Goal: Find specific page/section: Find specific page/section

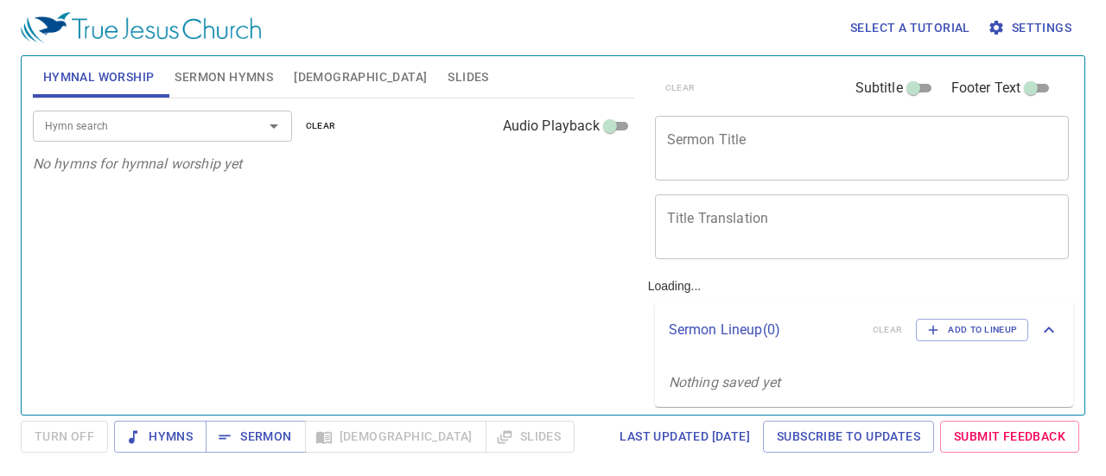
click at [278, 132] on icon "Open" at bounding box center [273, 126] width 21 height 21
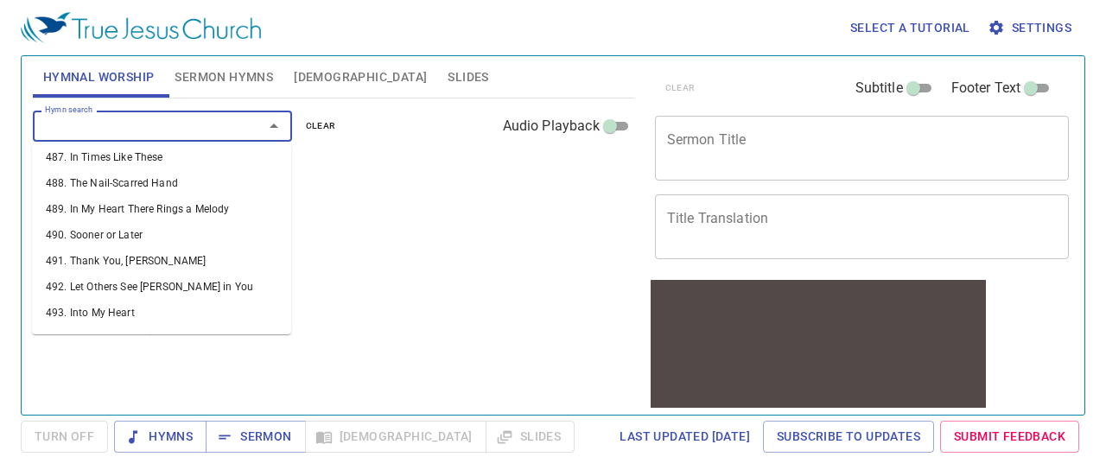
scroll to position [12954, 0]
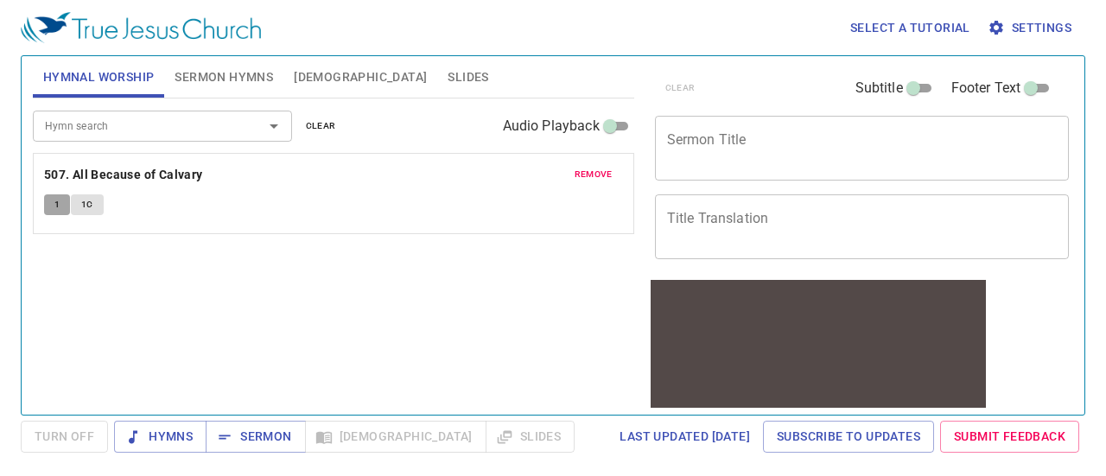
click at [57, 208] on span "1" at bounding box center [56, 205] width 5 height 16
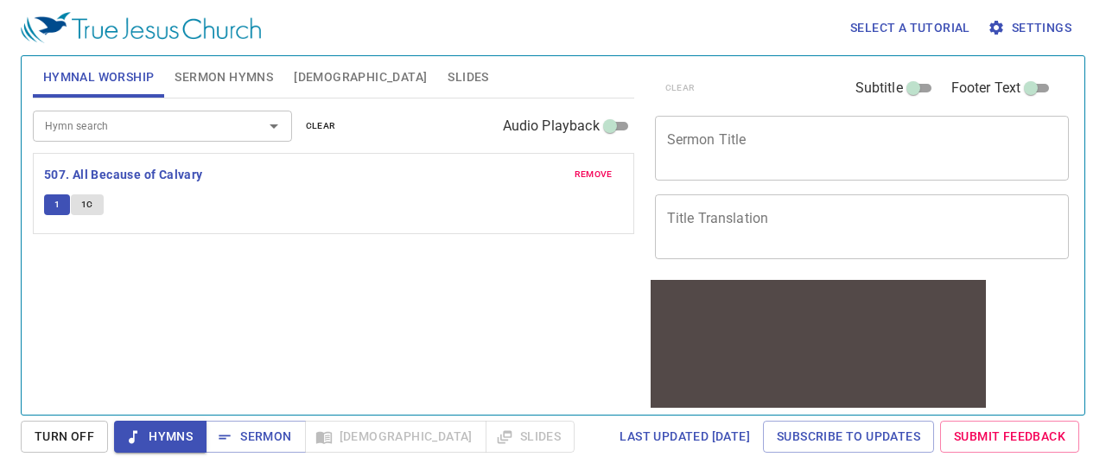
click at [83, 206] on span "1C" at bounding box center [87, 205] width 12 height 16
click at [58, 198] on span "1" at bounding box center [56, 205] width 5 height 16
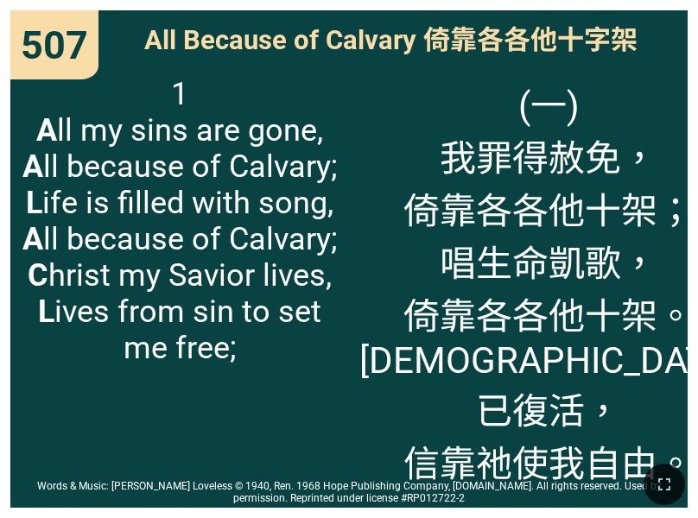
click at [428, 162] on span "(一) 我罪得赦免， 倚靠各各他十架； 唱生命凱歌， 倚靠各各他十架。 基督已復活， 信靠祂使我自由。" at bounding box center [548, 281] width 378 height 411
drag, startPoint x: 669, startPoint y: 479, endPoint x: 883, endPoint y: 536, distance: 221.5
click at [669, 479] on icon "button" at bounding box center [664, 485] width 12 height 12
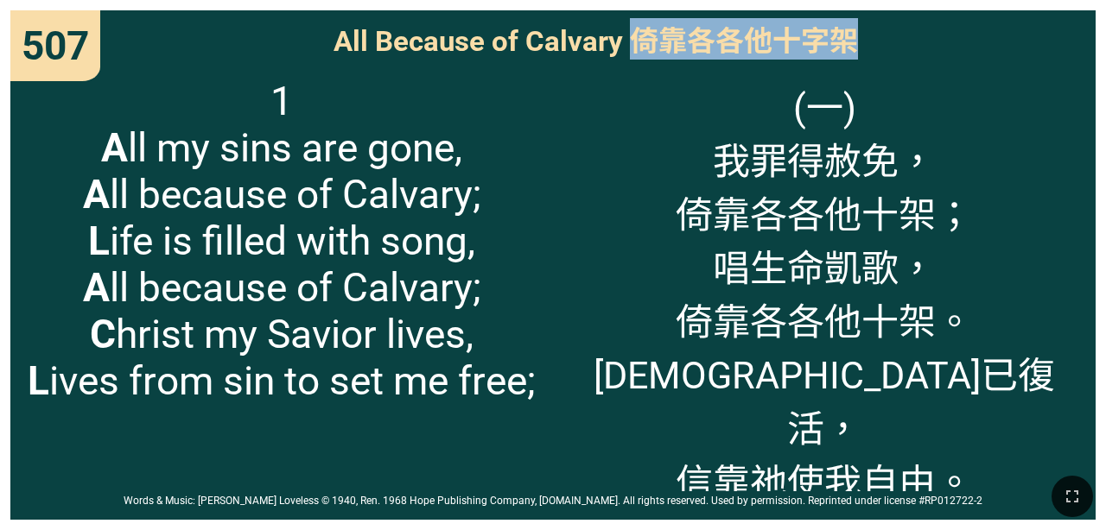
drag, startPoint x: 641, startPoint y: 43, endPoint x: 844, endPoint y: 41, distance: 203.0
click at [697, 41] on span "All Because of Calvary 倚靠各各他十字架" at bounding box center [595, 38] width 524 height 41
copy span "倚靠各各他十字架"
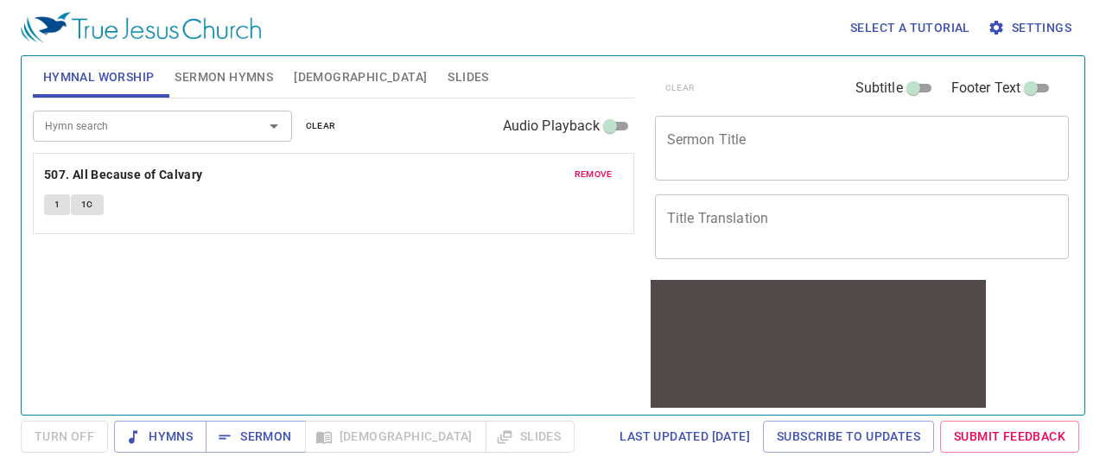
click at [57, 206] on span "1" at bounding box center [56, 205] width 5 height 16
click at [60, 205] on button "1" at bounding box center [57, 204] width 26 height 21
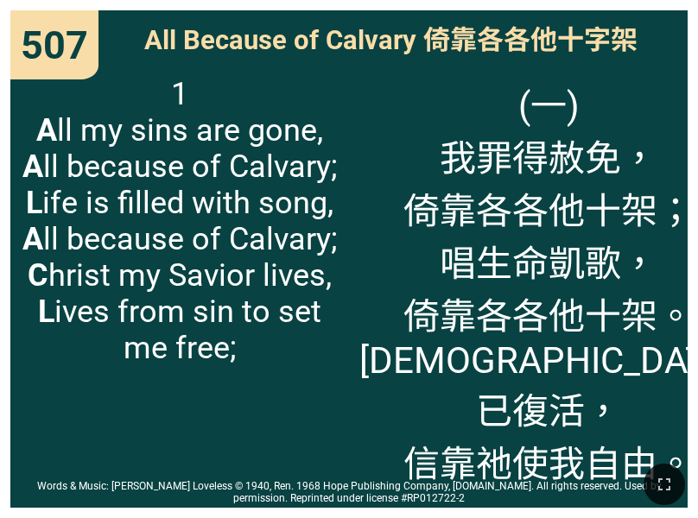
click at [423, 64] on div "All Because of Calvary 倚靠各各他十字架" at bounding box center [348, 37] width 677 height 55
click at [667, 478] on icon "button" at bounding box center [664, 484] width 21 height 21
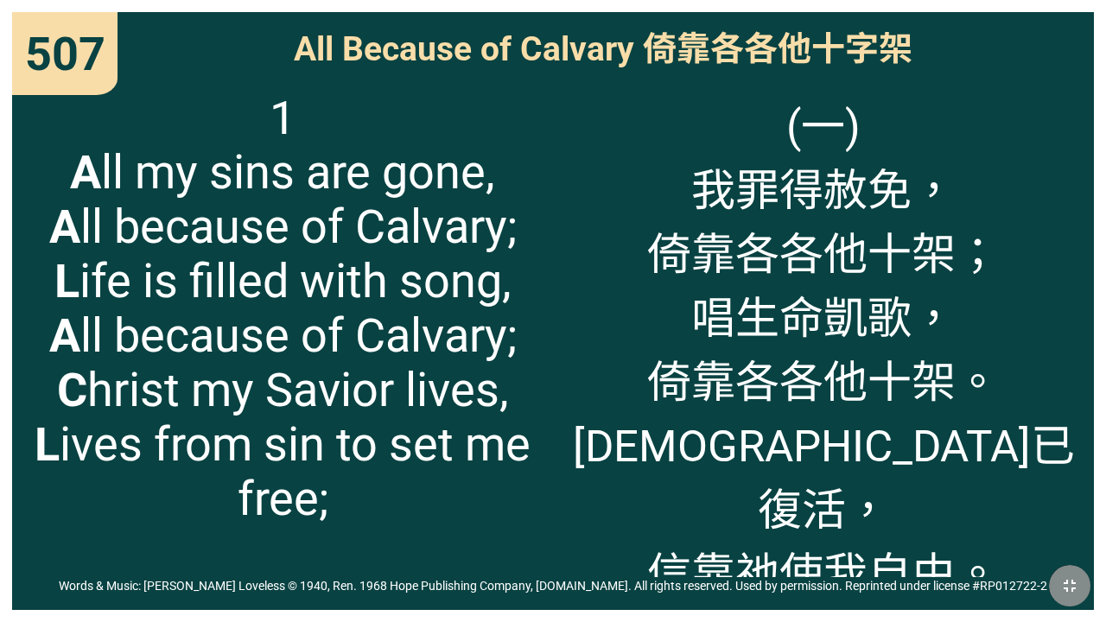
click at [697, 517] on icon "button" at bounding box center [1069, 585] width 21 height 21
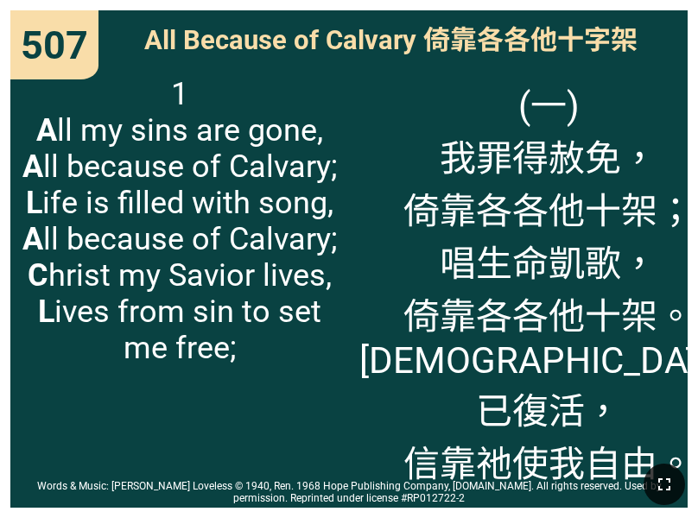
click at [422, 137] on span "(一) 我罪得赦免， 倚靠各各他十架； 唱生命凱歌， 倚靠各各他十架。 [DEMOGRAPHIC_DATA]已復活， 信靠祂使我自由。" at bounding box center [548, 281] width 378 height 411
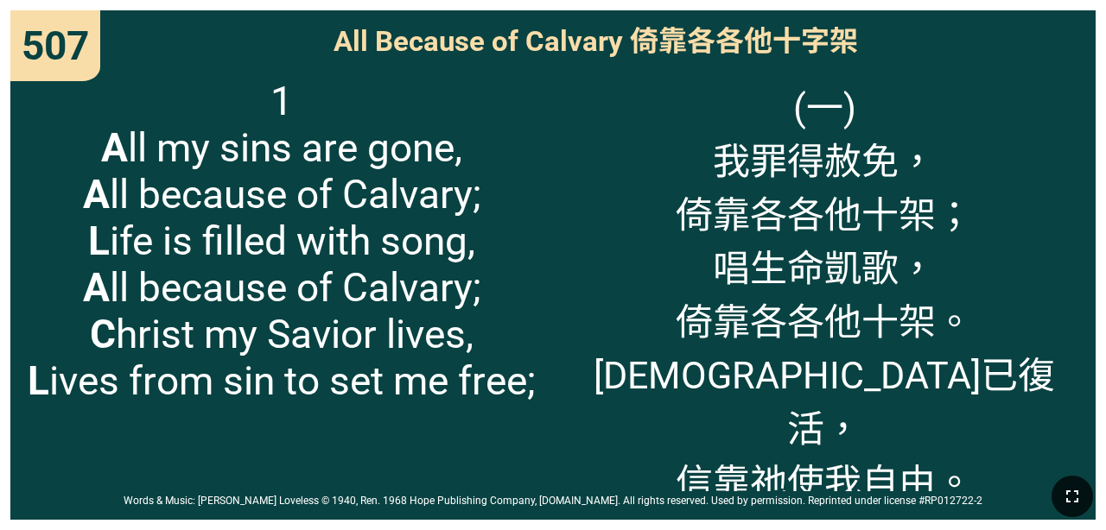
drag, startPoint x: 185, startPoint y: 0, endPoint x: 205, endPoint y: 54, distance: 57.9
click at [205, 54] on div "All Because of Calvary 倚靠各各他十字架" at bounding box center [552, 38] width 1085 height 57
click at [697, 120] on div "(一) 我罪得赦免， 倚靠各各他十架； 唱生命凱歌， 倚靠各各他十架。 [DEMOGRAPHIC_DATA]已復活， 信靠祂使我自由。" at bounding box center [824, 279] width 542 height 425
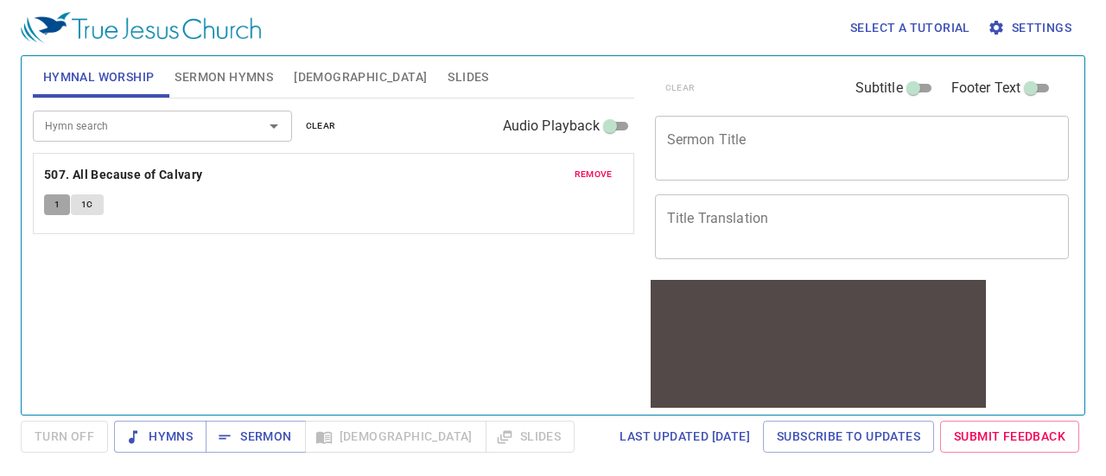
click at [52, 203] on button "1" at bounding box center [57, 204] width 26 height 21
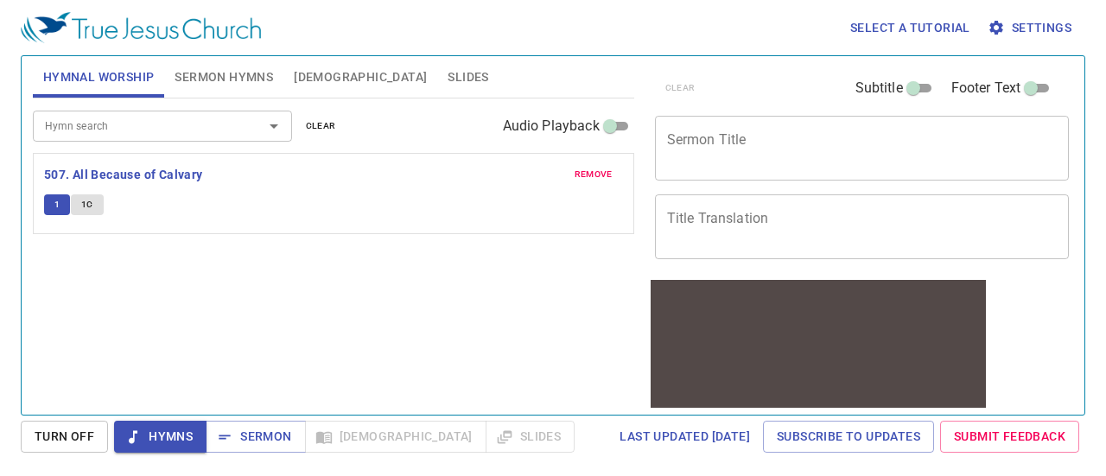
click at [83, 198] on span "1C" at bounding box center [87, 205] width 12 height 16
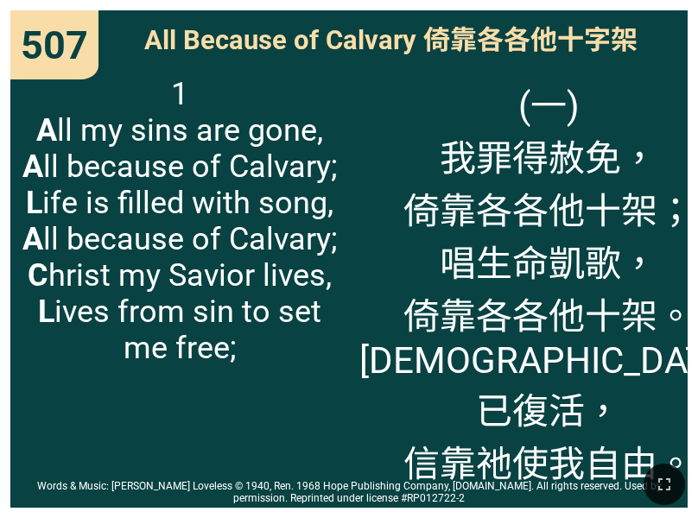
click at [521, 186] on span "(一) 我罪得赦免， 倚靠各各他十架； 唱生命凱歌， 倚靠各各他十架。 [DEMOGRAPHIC_DATA]已復活， 信靠祂使我自由。" at bounding box center [548, 281] width 378 height 411
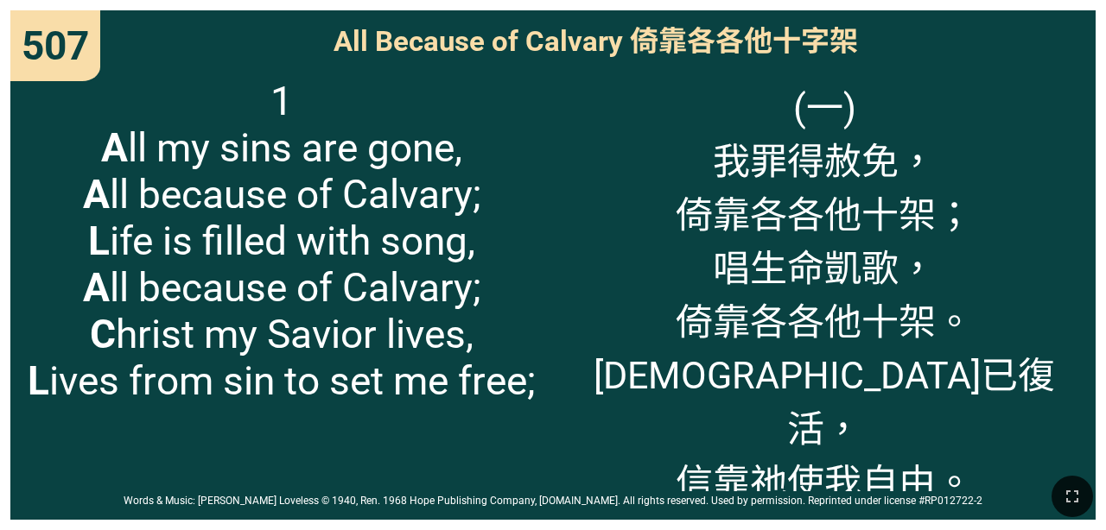
click at [697, 124] on span "(一) 我罪得赦免， 倚靠各各他十架； 唱生命凱歌， 倚靠各各他十架。 [DEMOGRAPHIC_DATA]已復活， 信靠祂使我自由。" at bounding box center [823, 292] width 521 height 428
